Goal: Information Seeking & Learning: Understand process/instructions

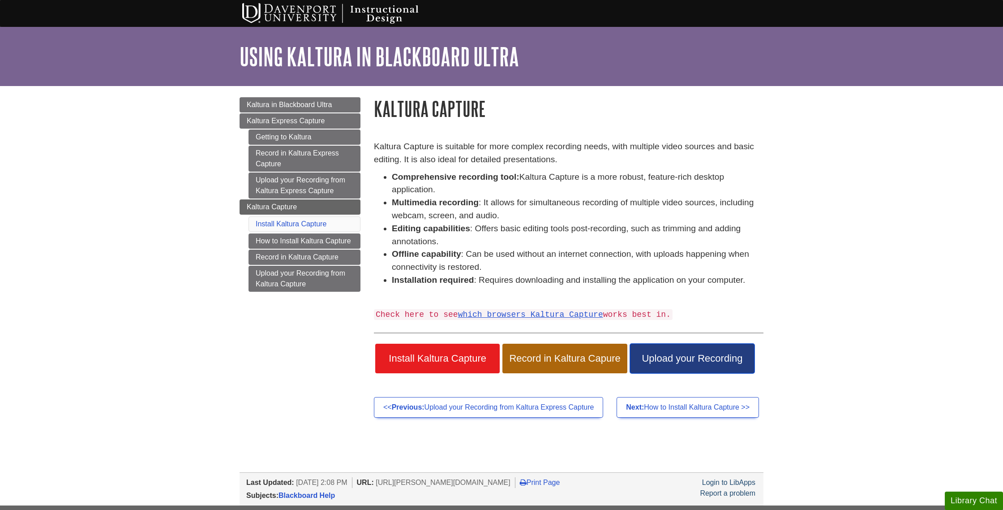
click at [668, 354] on span "Upload your Recording" at bounding box center [692, 359] width 111 height 12
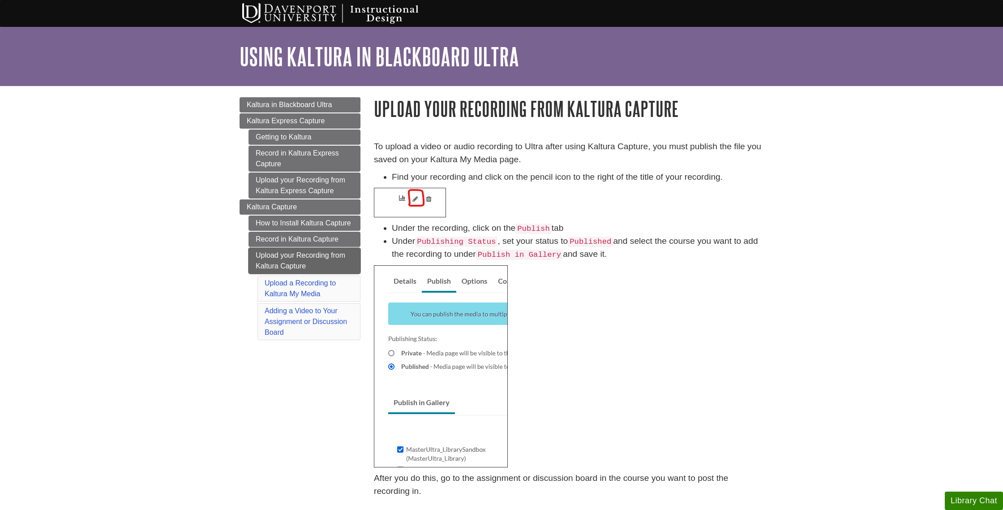
click at [320, 257] on link "Upload your Recording from Kaltura Capture" at bounding box center [305, 261] width 112 height 26
click at [322, 241] on link "Record in Kaltura Capture" at bounding box center [305, 239] width 112 height 15
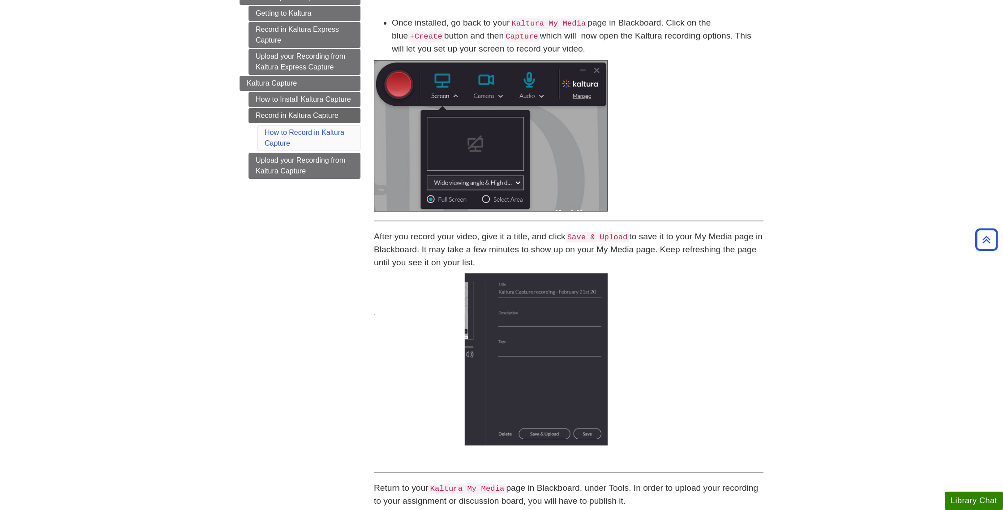
scroll to position [117, 0]
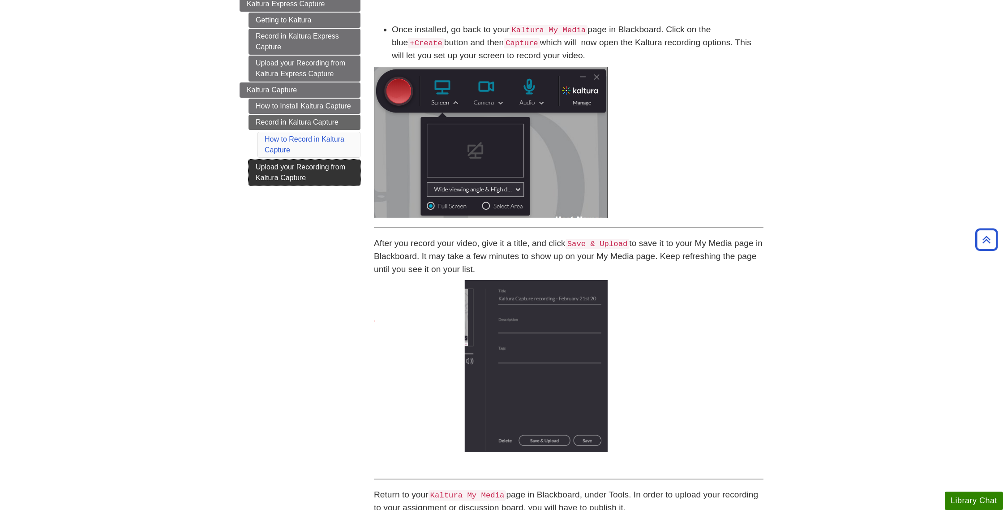
click at [337, 173] on link "Upload your Recording from Kaltura Capture" at bounding box center [305, 172] width 112 height 26
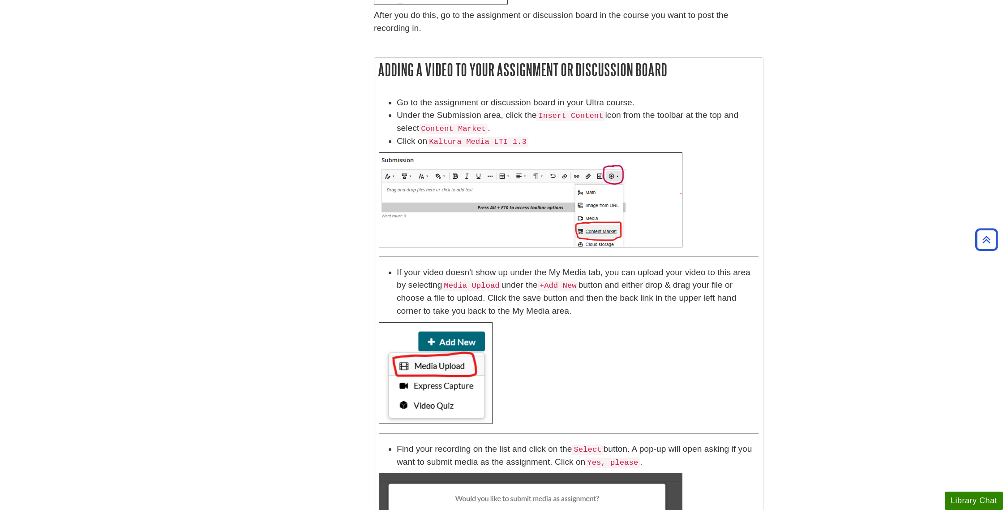
scroll to position [423, 0]
